Goal: Task Accomplishment & Management: Manage account settings

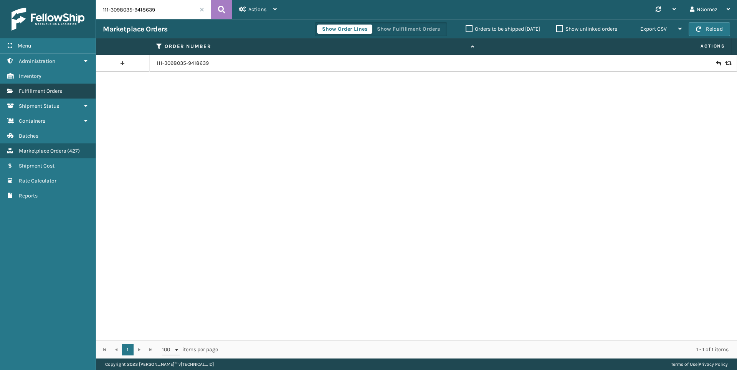
click at [59, 87] on link "Fulfillment Orders" at bounding box center [48, 91] width 96 height 15
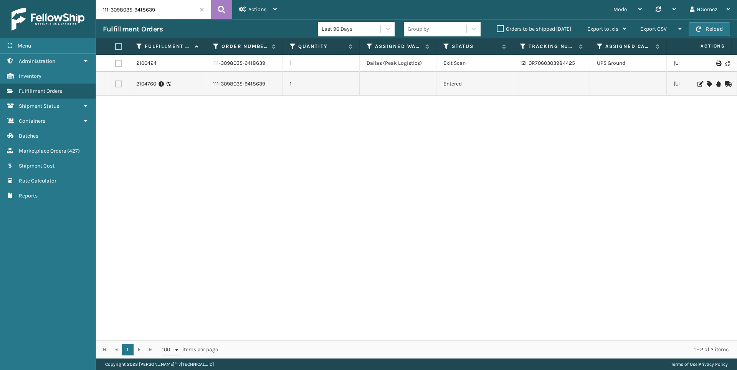
click at [147, 9] on input "111-3098035-9418639" at bounding box center [153, 9] width 115 height 19
click at [697, 84] on icon at bounding box center [699, 83] width 5 height 5
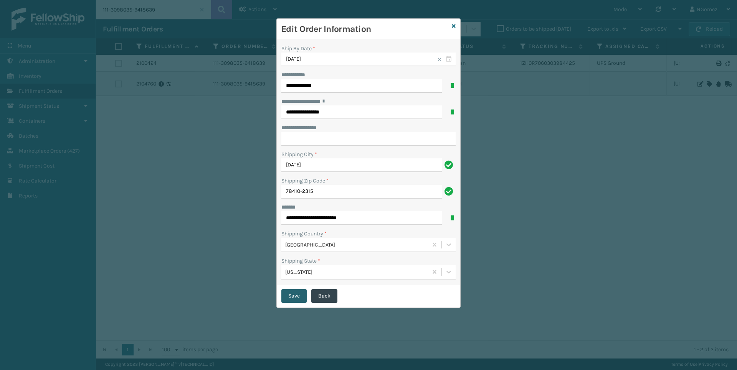
click at [299, 293] on button "Save" at bounding box center [293, 296] width 25 height 14
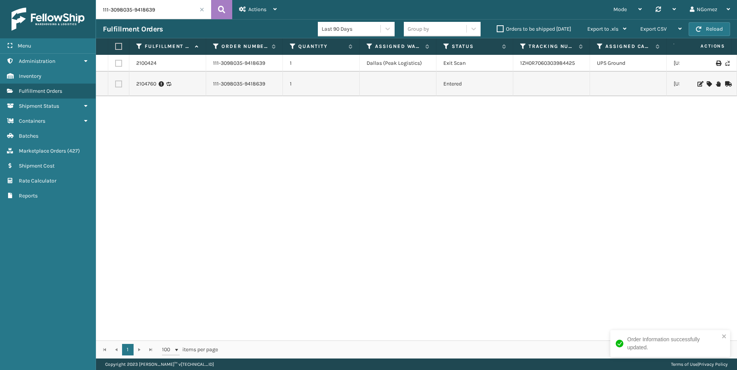
click at [708, 83] on div at bounding box center [707, 83] width 43 height 5
click at [707, 83] on icon at bounding box center [709, 83] width 5 height 5
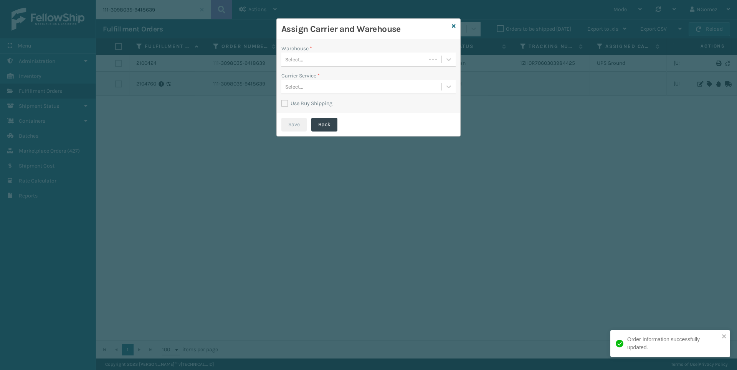
click at [362, 60] on div "Select..." at bounding box center [353, 59] width 145 height 13
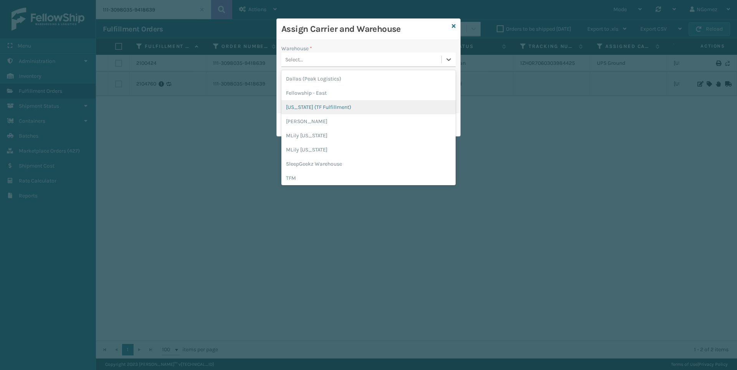
click at [337, 104] on div "[US_STATE] (TF Fulfillment)" at bounding box center [368, 107] width 174 height 14
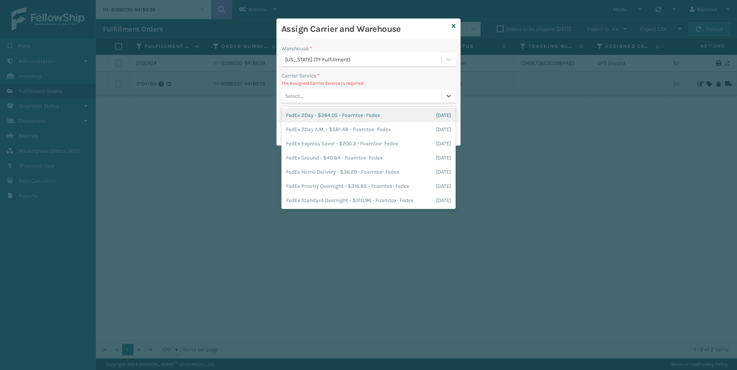
click at [365, 92] on div "Select..." at bounding box center [361, 96] width 160 height 13
click at [368, 154] on div "FedEx Ground - $40.84 - Foamtex- Fedex [DATE]" at bounding box center [368, 158] width 174 height 14
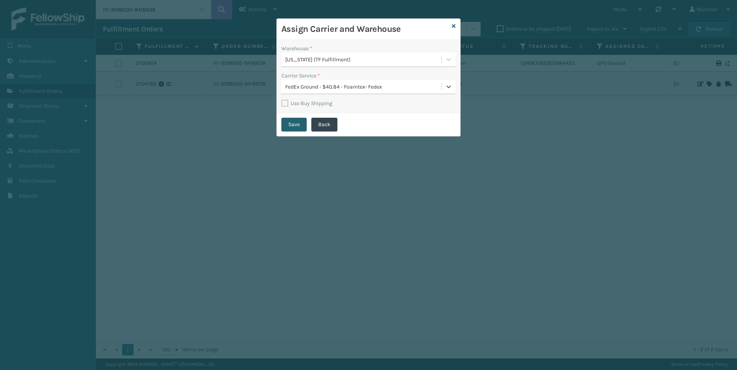
click at [294, 123] on button "Save" at bounding box center [293, 125] width 25 height 14
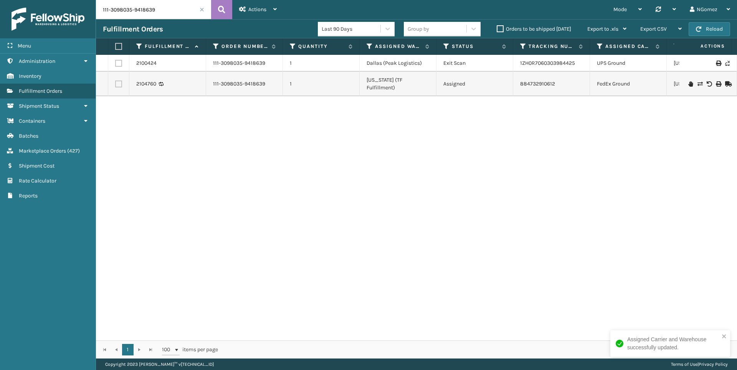
click at [458, 249] on div "2100424 111-3098035-9418639 1 [GEOGRAPHIC_DATA] (Peak Logistics) Exit Scan 1ZH0…" at bounding box center [416, 198] width 641 height 286
